Goal: Use online tool/utility: Utilize a website feature to perform a specific function

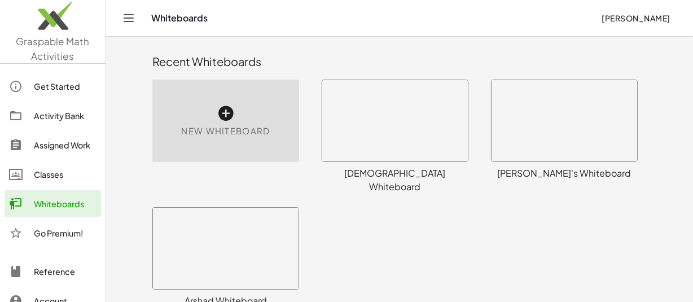
scroll to position [437, 0]
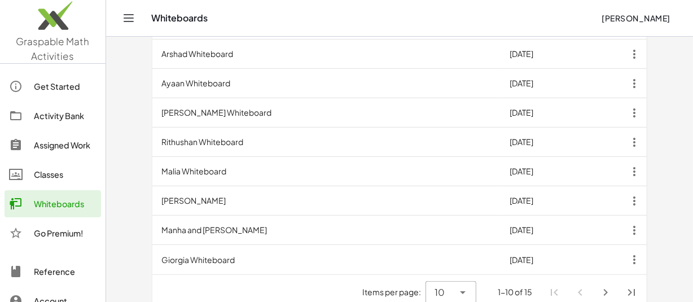
click at [603, 286] on icon "Next page" at bounding box center [606, 293] width 14 height 14
click at [604, 282] on li "Pagination Navigation" at bounding box center [606, 292] width 20 height 20
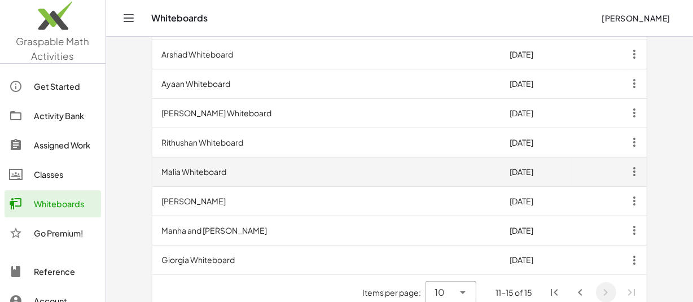
drag, startPoint x: 604, startPoint y: 276, endPoint x: 309, endPoint y: 154, distance: 319.3
click at [604, 282] on li "Pagination Navigation" at bounding box center [606, 292] width 20 height 20
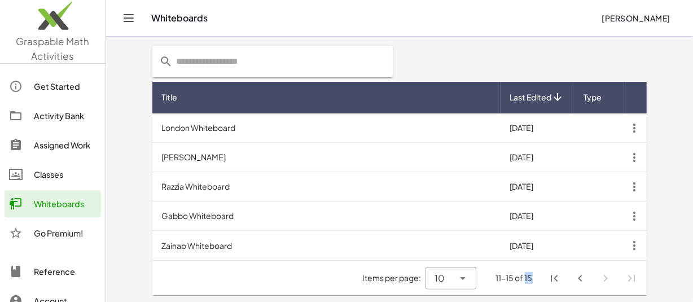
scroll to position [291, 0]
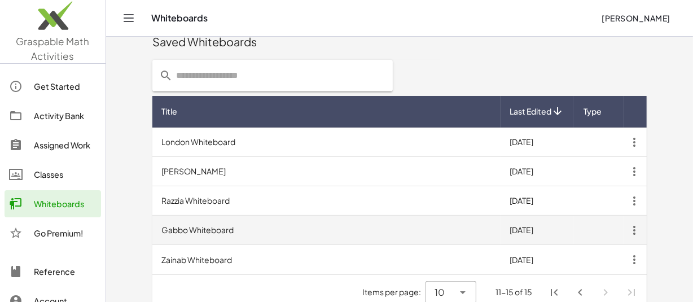
click at [199, 216] on td "Gabbo Whiteboard" at bounding box center [326, 230] width 348 height 29
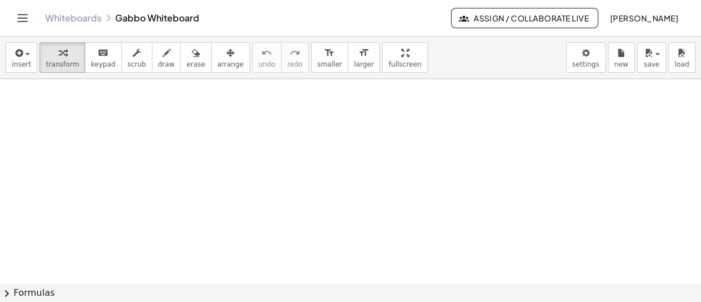
scroll to position [5778, 0]
click at [324, 49] on icon "format_size" at bounding box center [329, 53] width 11 height 14
drag, startPoint x: 304, startPoint y: 49, endPoint x: 218, endPoint y: 7, distance: 95.7
click at [324, 49] on icon "format_size" at bounding box center [329, 53] width 11 height 14
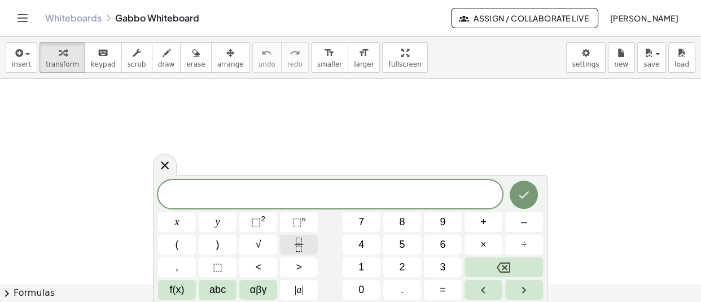
click at [299, 248] on icon "Fraction" at bounding box center [299, 245] width 14 height 14
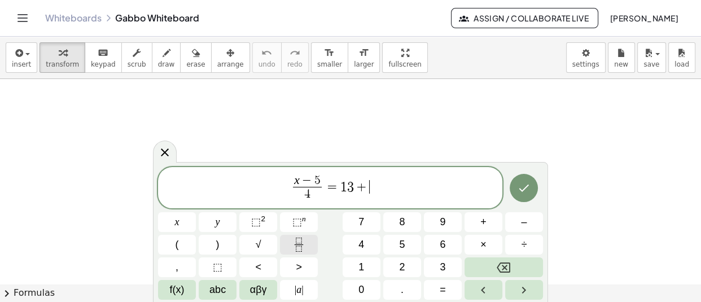
click at [302, 235] on button "Fraction" at bounding box center [299, 245] width 38 height 20
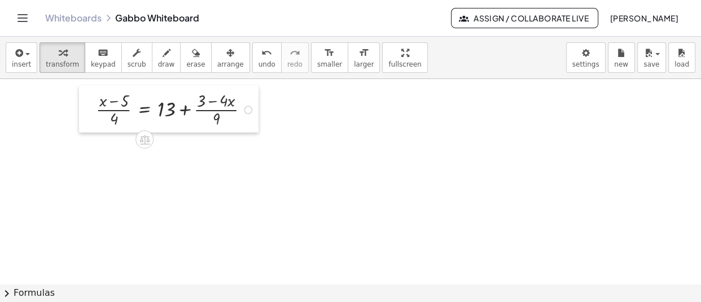
drag, startPoint x: 267, startPoint y: 209, endPoint x: 88, endPoint y: 107, distance: 205.7
click at [88, 107] on div at bounding box center [87, 108] width 17 height 47
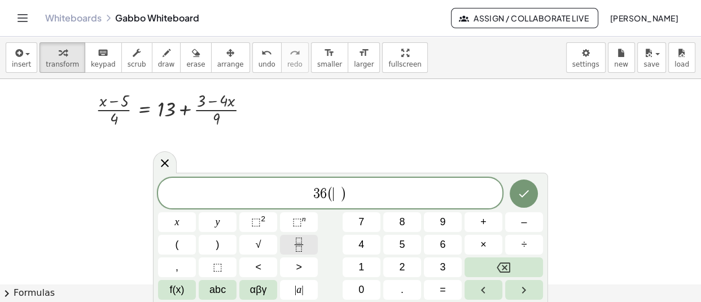
click at [297, 247] on icon "Fraction" at bounding box center [299, 245] width 14 height 14
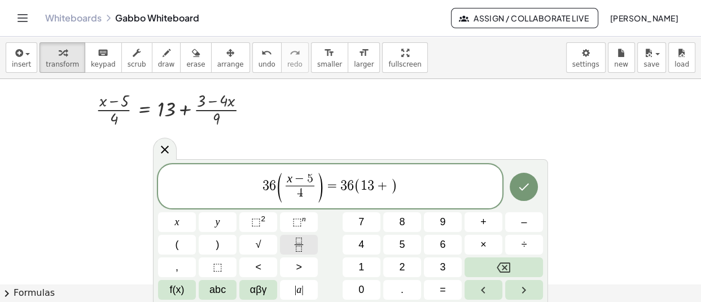
click at [300, 243] on icon "Fraction" at bounding box center [299, 245] width 14 height 14
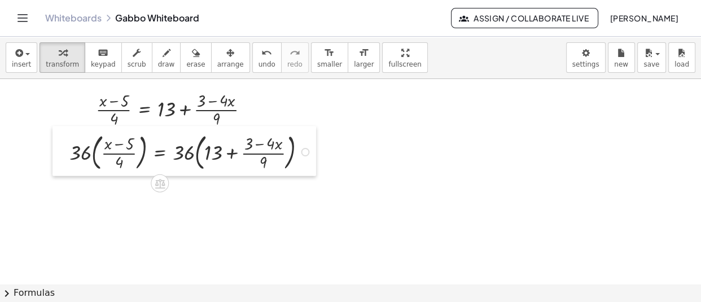
drag, startPoint x: 130, startPoint y: 252, endPoint x: 67, endPoint y: 152, distance: 117.7
click at [67, 152] on div at bounding box center [60, 151] width 17 height 50
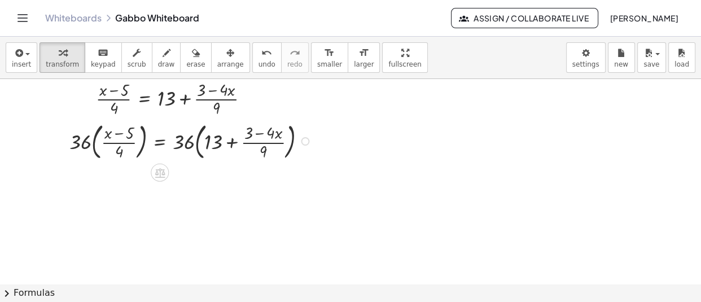
scroll to position [5789, 0]
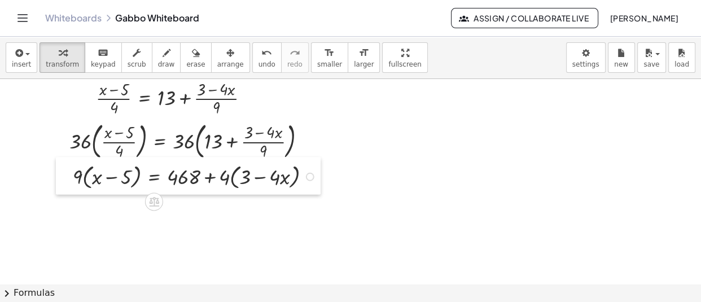
drag, startPoint x: 164, startPoint y: 275, endPoint x: 69, endPoint y: 181, distance: 133.3
click at [69, 181] on div at bounding box center [64, 175] width 17 height 37
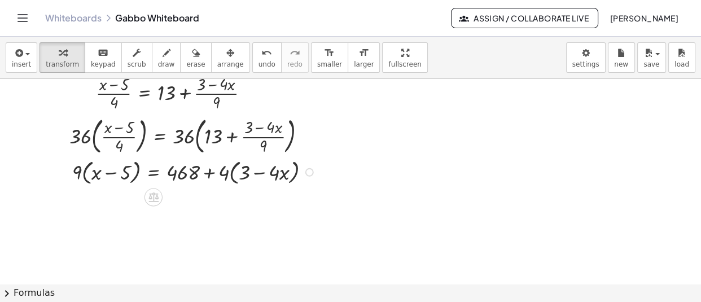
scroll to position [5793, 0]
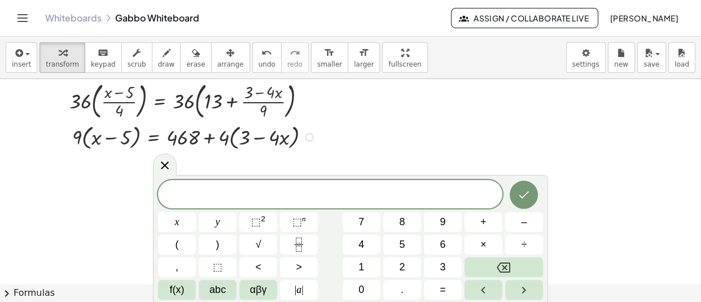
scroll to position [5850, 0]
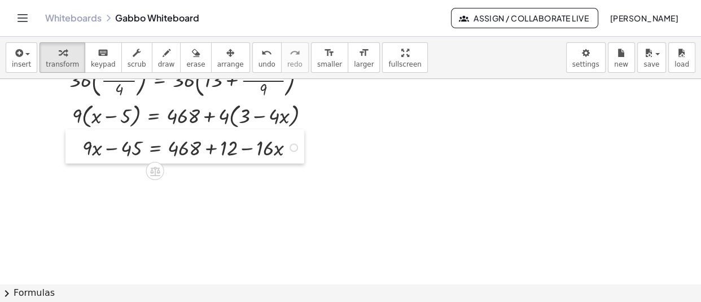
drag, startPoint x: 296, startPoint y: 199, endPoint x: 78, endPoint y: 146, distance: 224.6
click at [78, 146] on div at bounding box center [73, 146] width 17 height 34
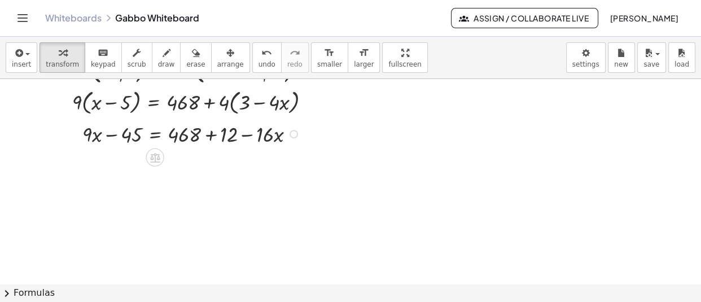
scroll to position [5864, 0]
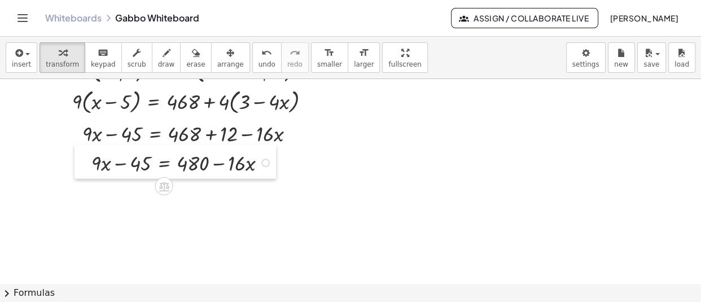
drag, startPoint x: 329, startPoint y: 267, endPoint x: 90, endPoint y: 164, distance: 259.8
click at [90, 164] on div at bounding box center [82, 162] width 17 height 34
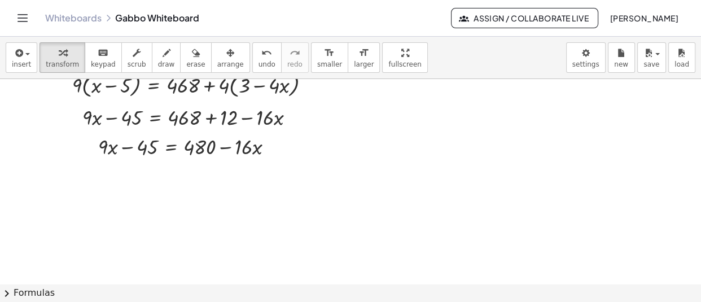
scroll to position [5882, 0]
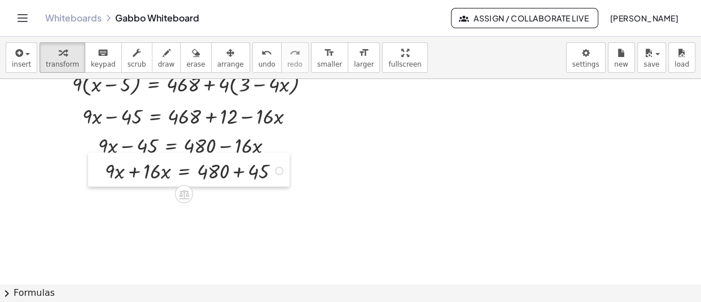
drag, startPoint x: 217, startPoint y: 227, endPoint x: 99, endPoint y: 175, distance: 128.9
click at [99, 175] on div at bounding box center [96, 170] width 17 height 34
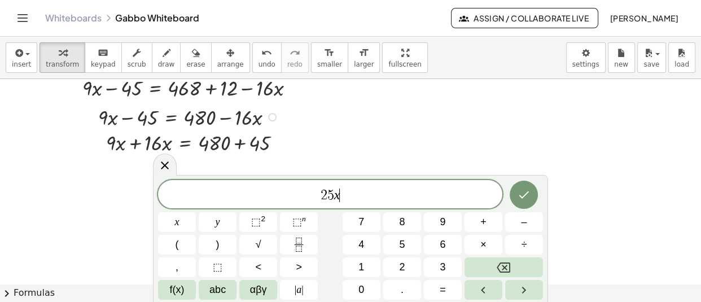
scroll to position [5911, 0]
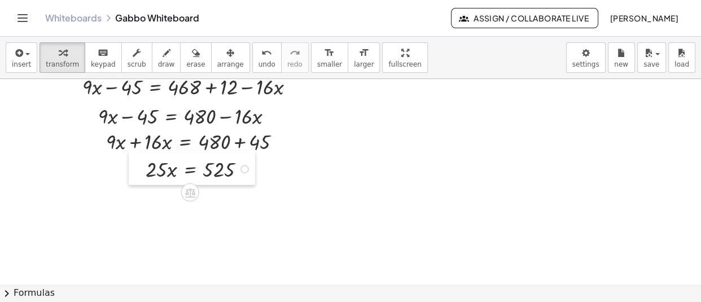
drag, startPoint x: 252, startPoint y: 211, endPoint x: 133, endPoint y: 164, distance: 127.6
click at [133, 164] on div at bounding box center [137, 168] width 17 height 34
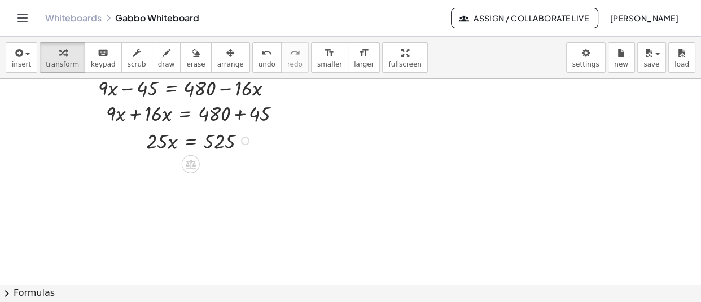
scroll to position [5942, 0]
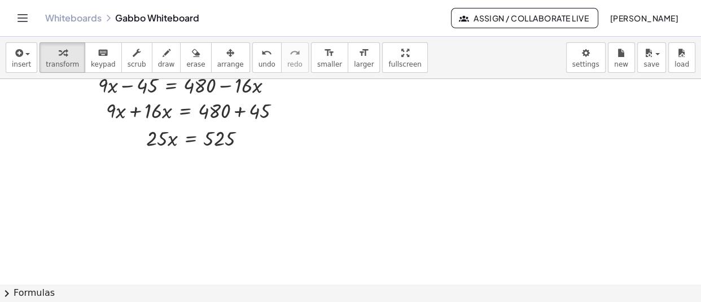
drag, startPoint x: 252, startPoint y: 229, endPoint x: 141, endPoint y: 173, distance: 124.2
click at [141, 173] on div at bounding box center [145, 175] width 17 height 47
drag, startPoint x: 244, startPoint y: 252, endPoint x: 147, endPoint y: 210, distance: 106.0
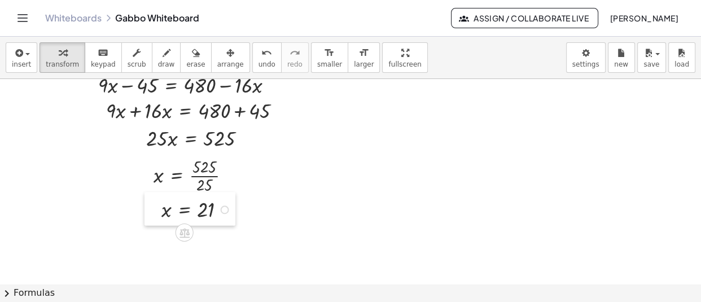
click at [147, 210] on div at bounding box center [152, 208] width 17 height 33
click at [144, 208] on div at bounding box center [150, 206] width 17 height 33
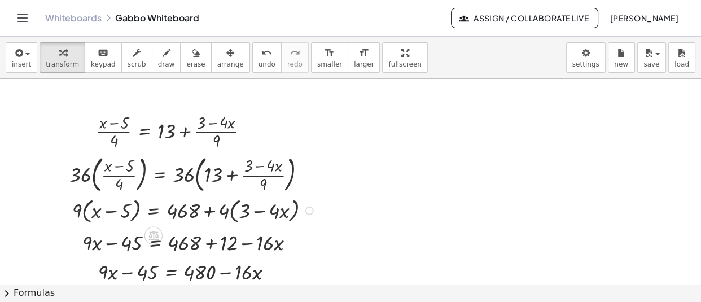
scroll to position [5756, 0]
click at [158, 51] on div "button" at bounding box center [166, 53] width 17 height 14
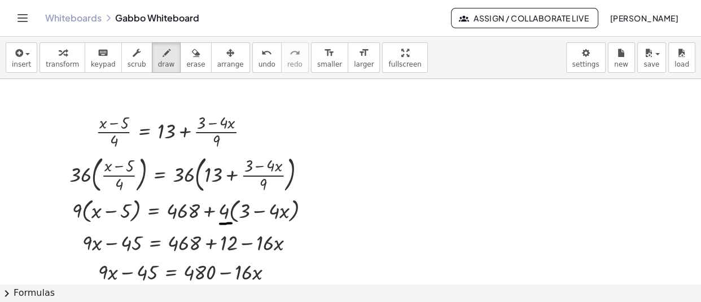
drag, startPoint x: 220, startPoint y: 224, endPoint x: 231, endPoint y: 223, distance: 11.3
drag, startPoint x: 229, startPoint y: 201, endPoint x: 250, endPoint y: 200, distance: 21.5
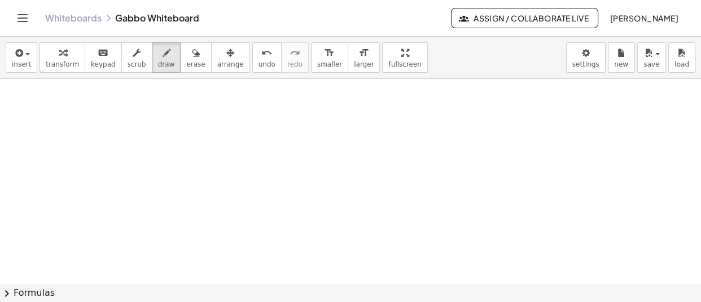
scroll to position [6079, 0]
click at [63, 54] on div "button" at bounding box center [62, 53] width 33 height 14
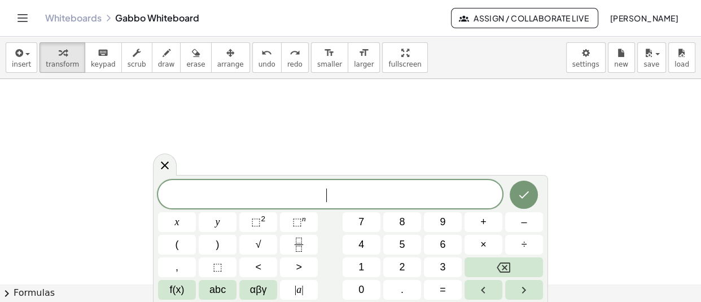
click at [225, 252] on button ")" at bounding box center [218, 245] width 38 height 20
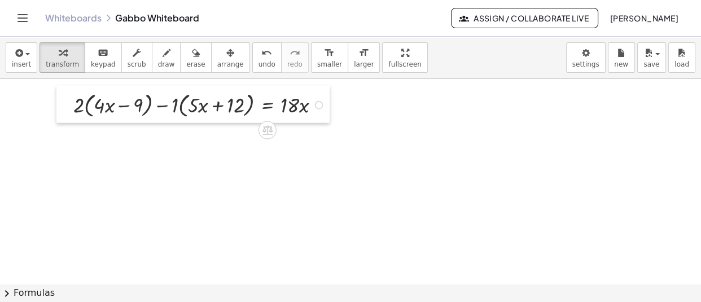
drag, startPoint x: 233, startPoint y: 268, endPoint x: 65, endPoint y: 103, distance: 235.8
click at [65, 103] on div at bounding box center [64, 104] width 17 height 37
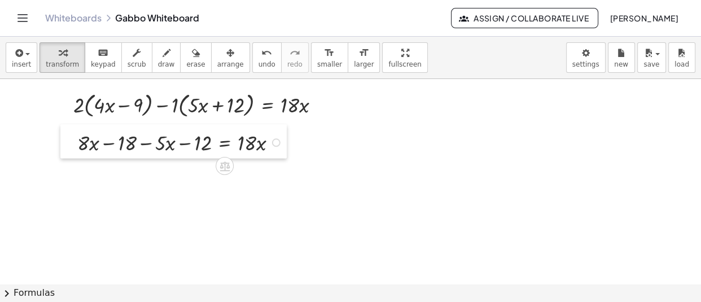
drag, startPoint x: 172, startPoint y: 213, endPoint x: 73, endPoint y: 140, distance: 122.7
click at [73, 140] on div at bounding box center [68, 142] width 17 height 34
